Goal: Navigation & Orientation: Understand site structure

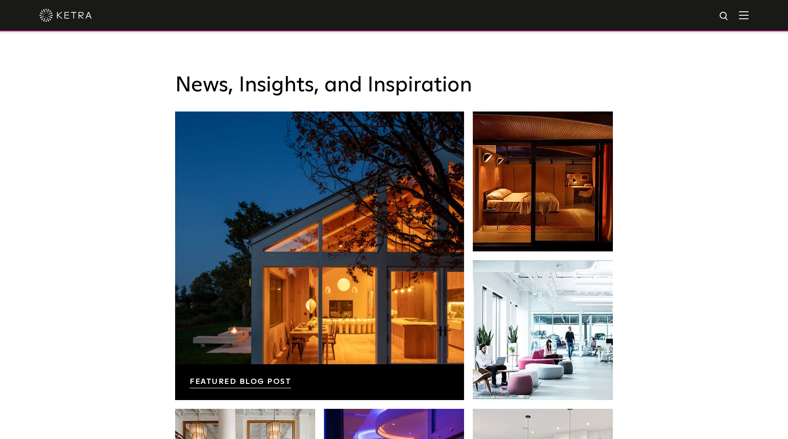
click at [72, 17] on img at bounding box center [65, 15] width 53 height 13
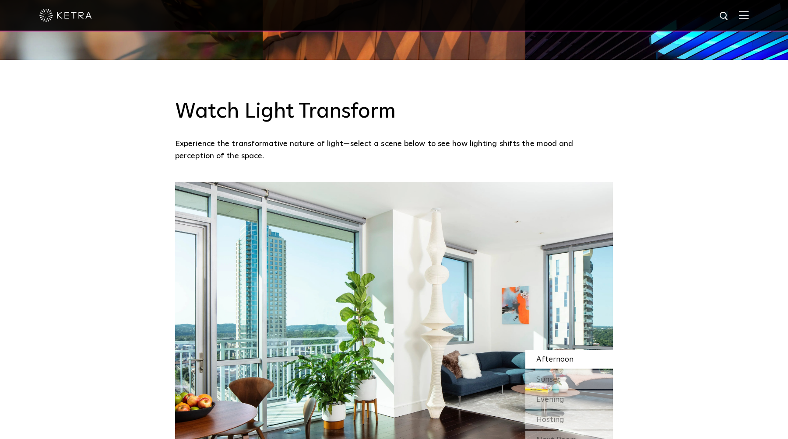
scroll to position [824, 0]
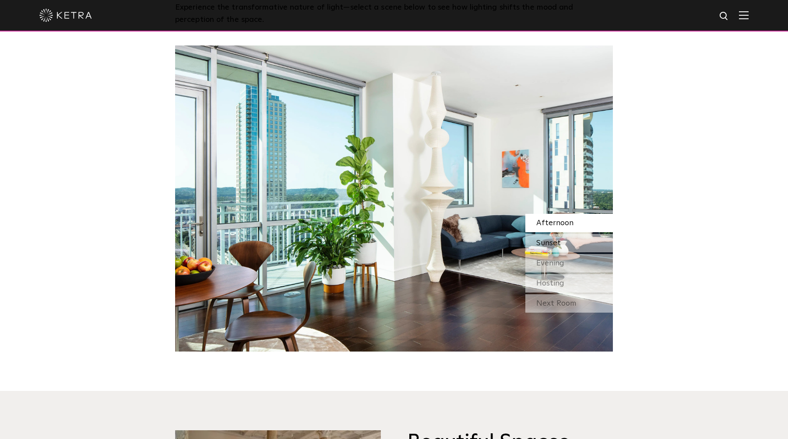
click at [555, 242] on span "Sunset" at bounding box center [548, 243] width 25 height 8
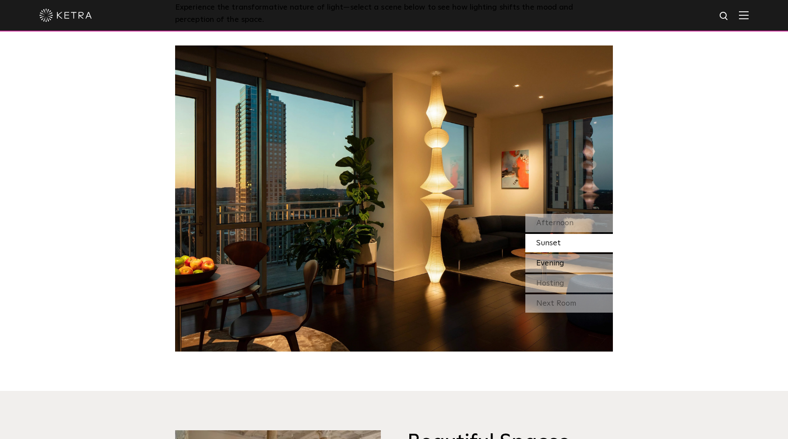
click at [556, 263] on span "Evening" at bounding box center [550, 264] width 28 height 8
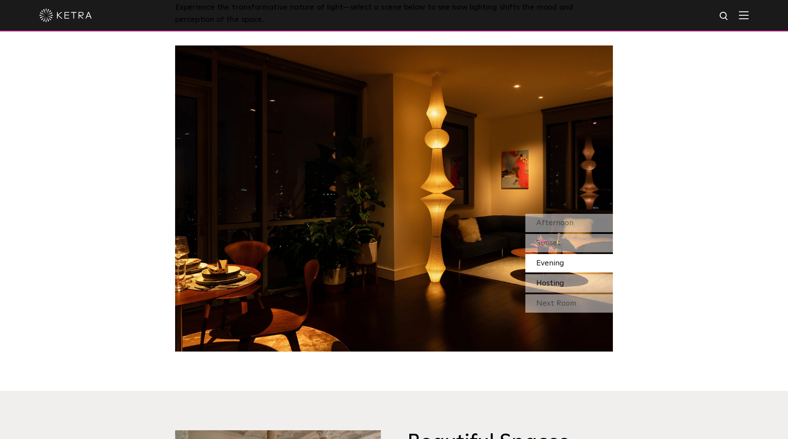
click at [557, 276] on div "Hosting" at bounding box center [569, 283] width 88 height 18
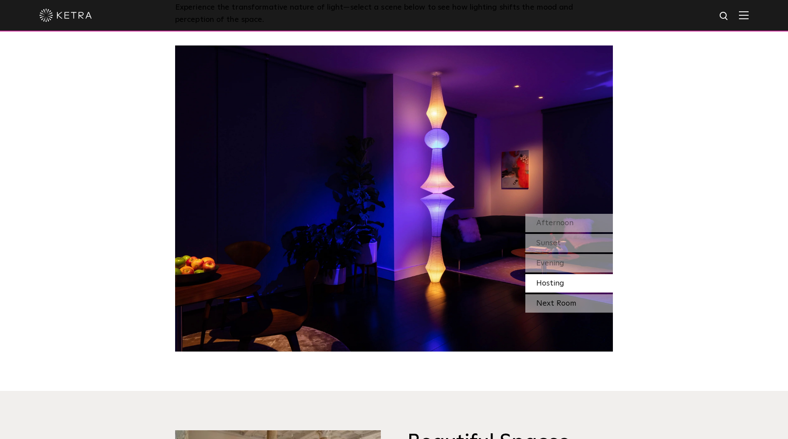
click at [557, 296] on div "Next Room" at bounding box center [569, 304] width 88 height 18
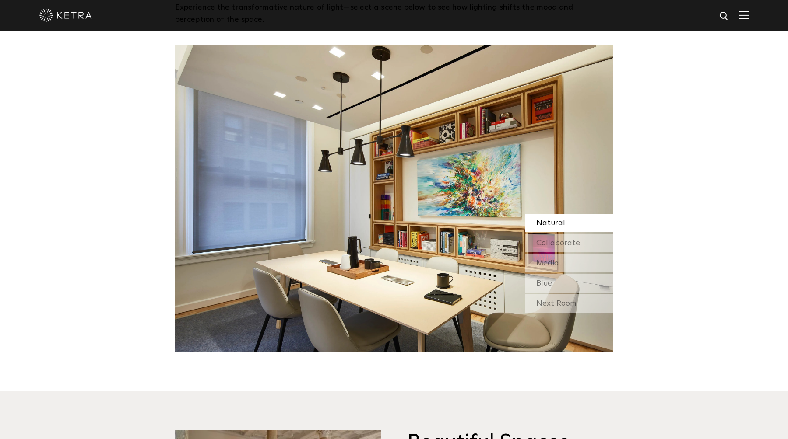
click at [566, 217] on div "Natural" at bounding box center [569, 223] width 88 height 18
click at [569, 295] on div "Next Room" at bounding box center [569, 304] width 88 height 18
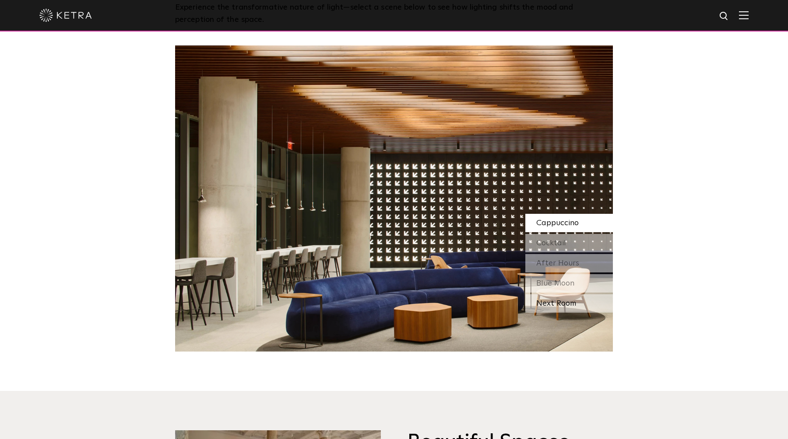
click at [552, 305] on div "Next Room" at bounding box center [569, 304] width 88 height 18
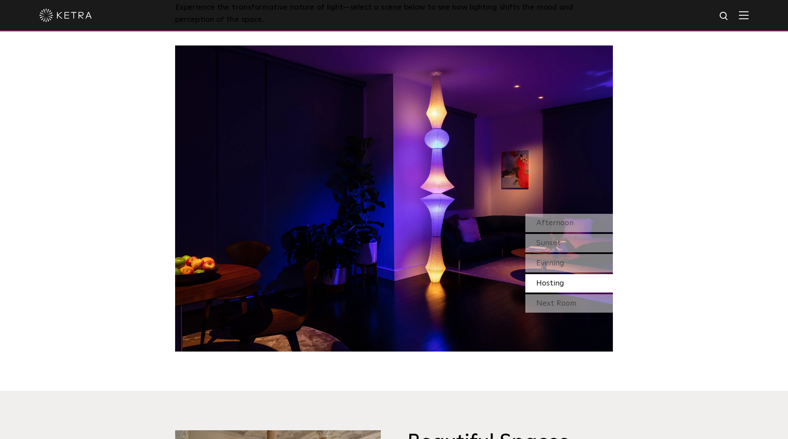
click at [552, 305] on div "Next Room" at bounding box center [569, 304] width 88 height 18
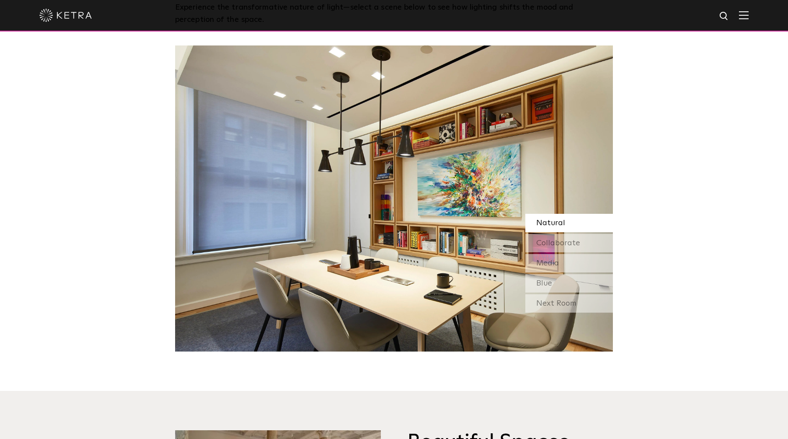
click at [552, 305] on div "Next Room" at bounding box center [569, 304] width 88 height 18
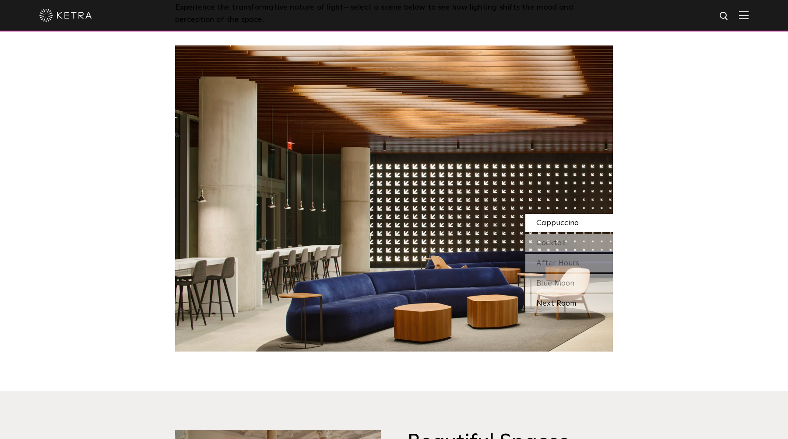
click at [552, 305] on div "Next Room" at bounding box center [569, 304] width 88 height 18
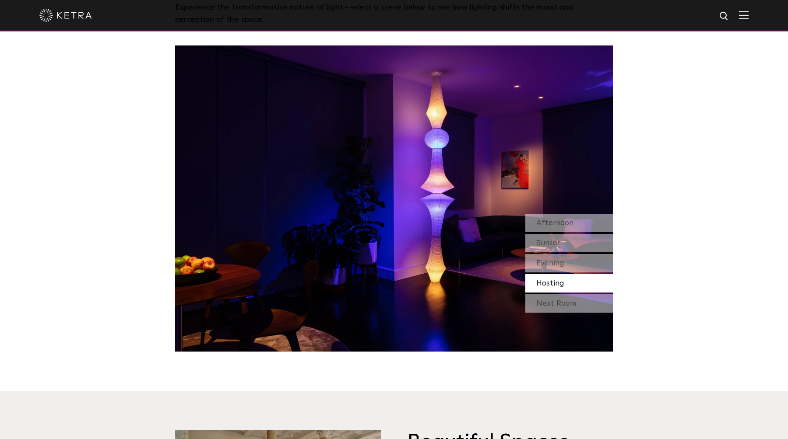
click at [552, 305] on div "Next Room" at bounding box center [569, 304] width 88 height 18
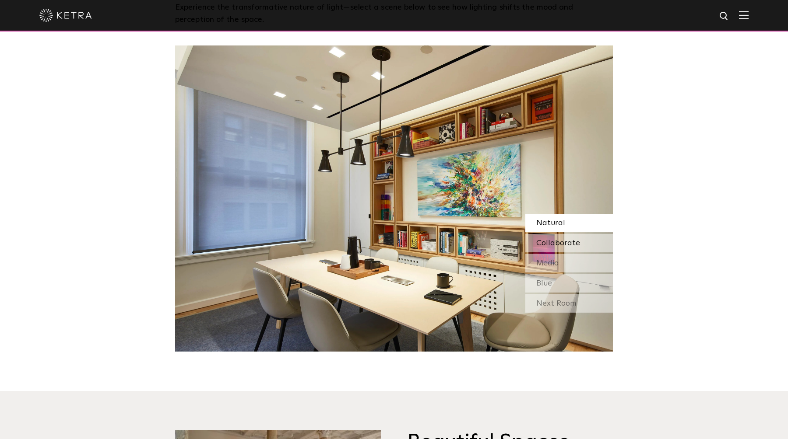
click at [559, 242] on span "Collaborate" at bounding box center [558, 243] width 44 height 8
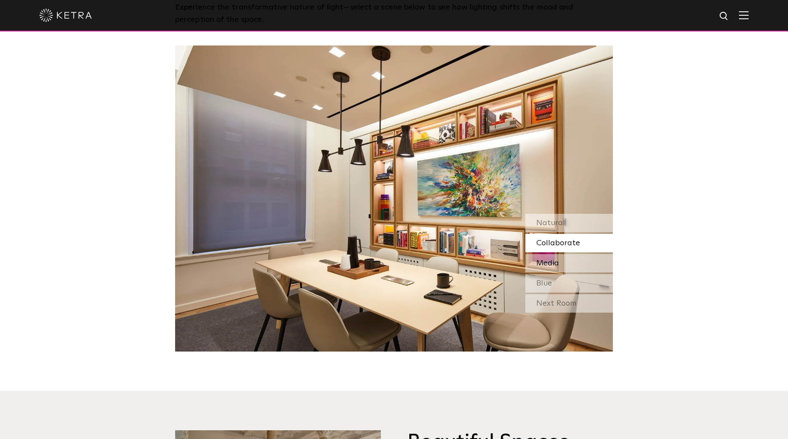
click at [560, 266] on div "Media" at bounding box center [569, 263] width 88 height 18
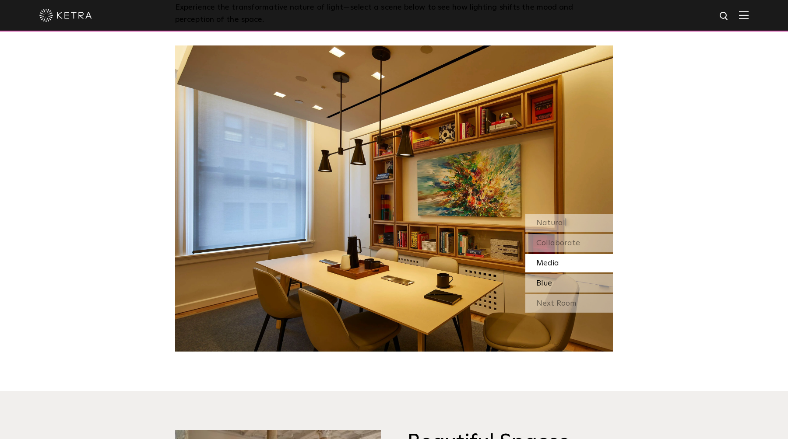
click at [559, 282] on div "Blue" at bounding box center [569, 283] width 88 height 18
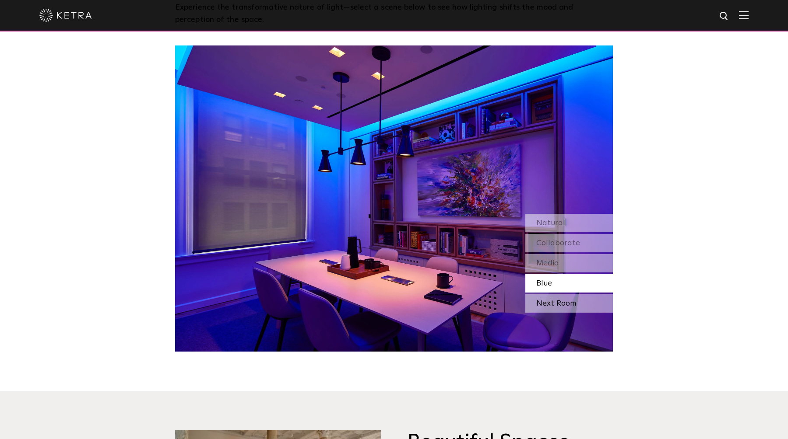
click at [566, 310] on div "Next Room" at bounding box center [569, 304] width 88 height 18
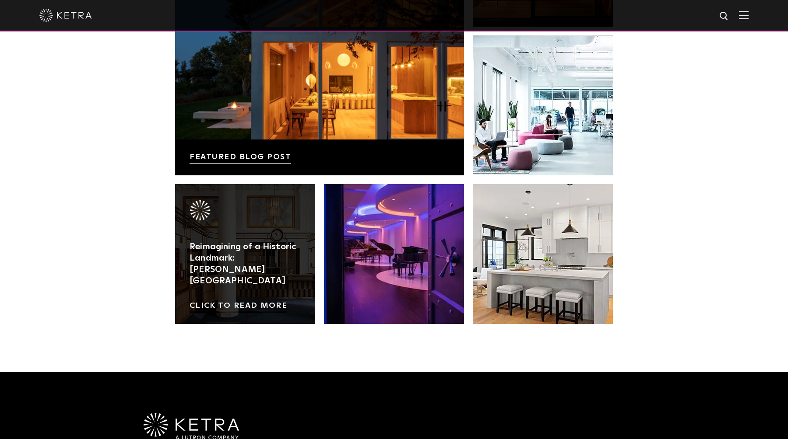
scroll to position [1839, 0]
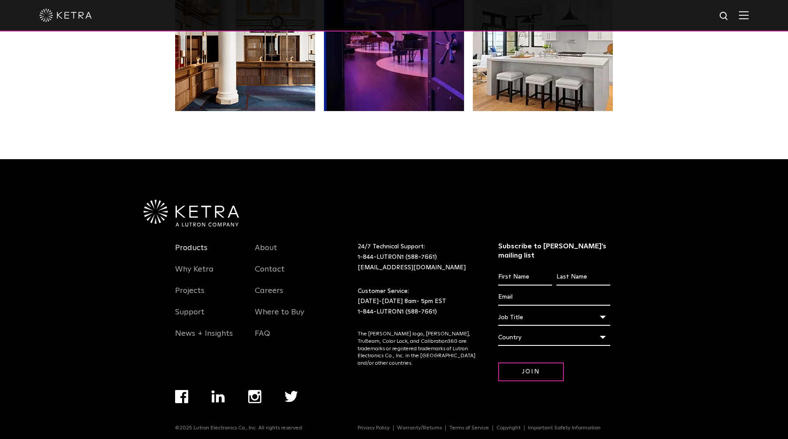
click at [195, 247] on link "Products" at bounding box center [191, 253] width 32 height 20
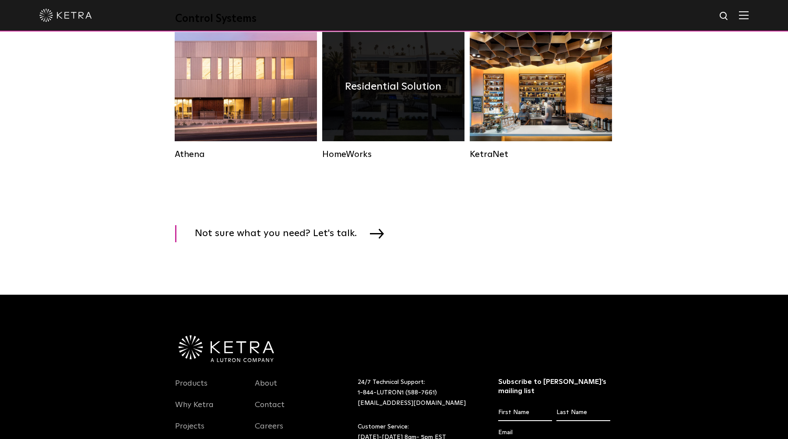
scroll to position [1448, 0]
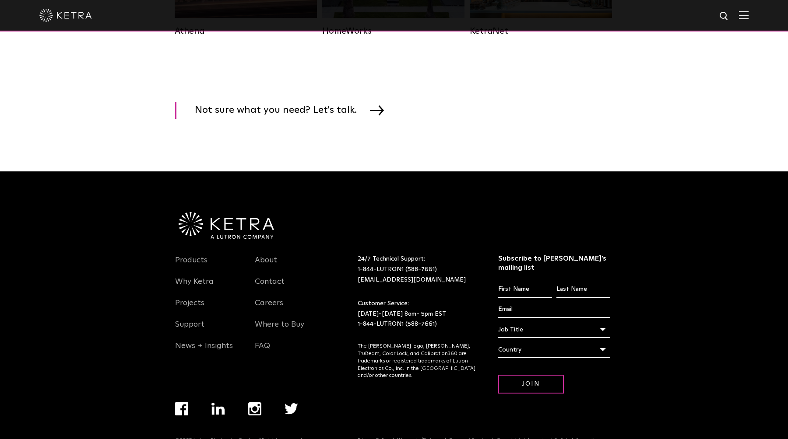
click at [242, 256] on li "About" at bounding box center [208, 264] width 67 height 21
click at [263, 262] on link "About" at bounding box center [266, 266] width 22 height 20
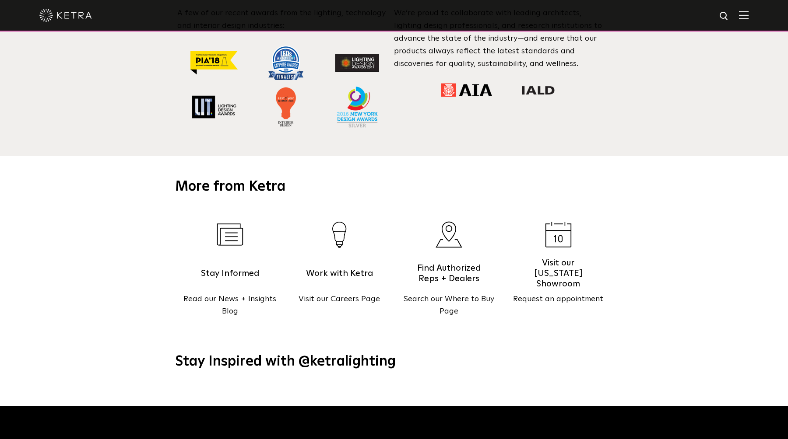
scroll to position [841, 0]
